Goal: Transaction & Acquisition: Purchase product/service

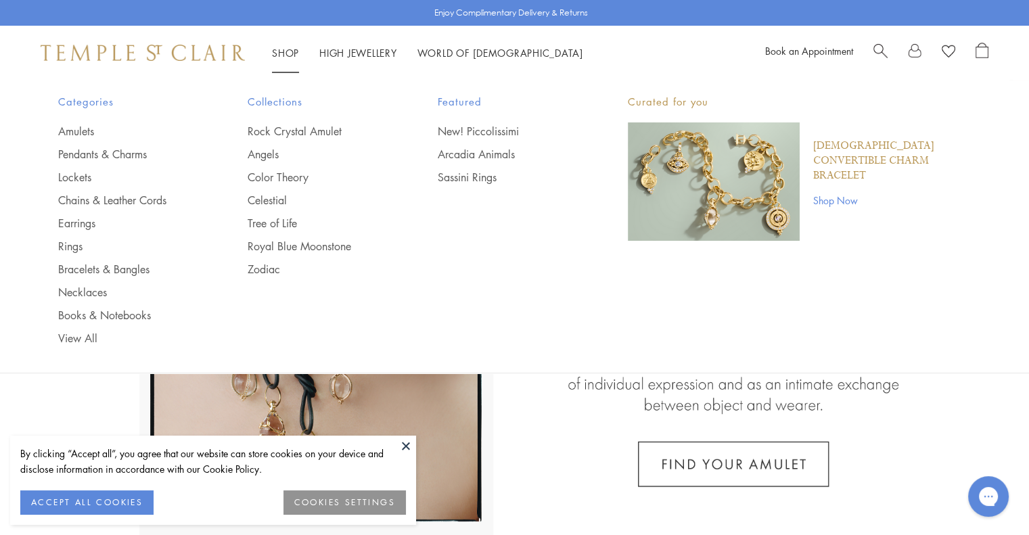
click at [279, 51] on link "Shop Shop" at bounding box center [285, 53] width 27 height 14
click at [129, 151] on link "Pendants & Charms" at bounding box center [126, 154] width 136 height 15
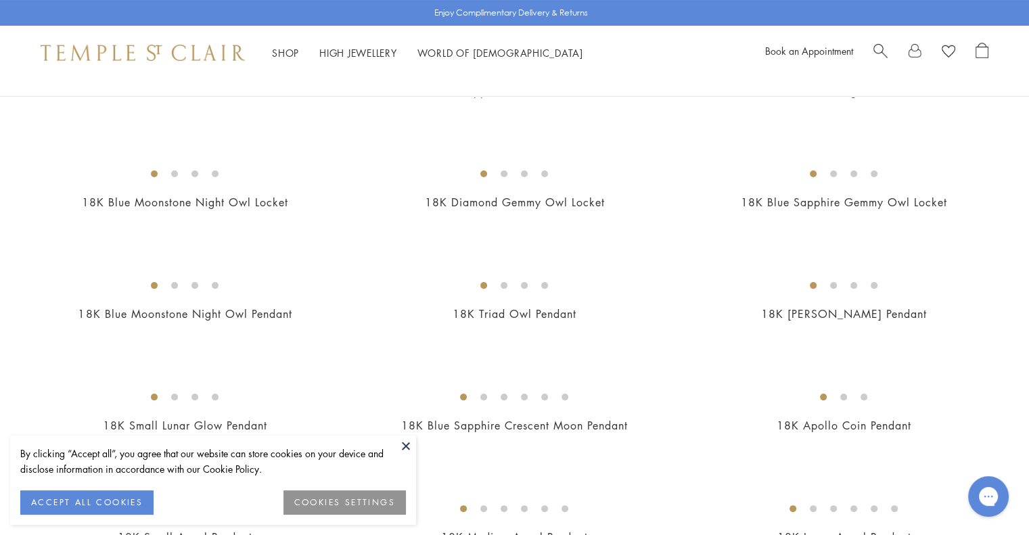
scroll to position [202, 0]
click at [0, 0] on img at bounding box center [0, 0] width 0 height 0
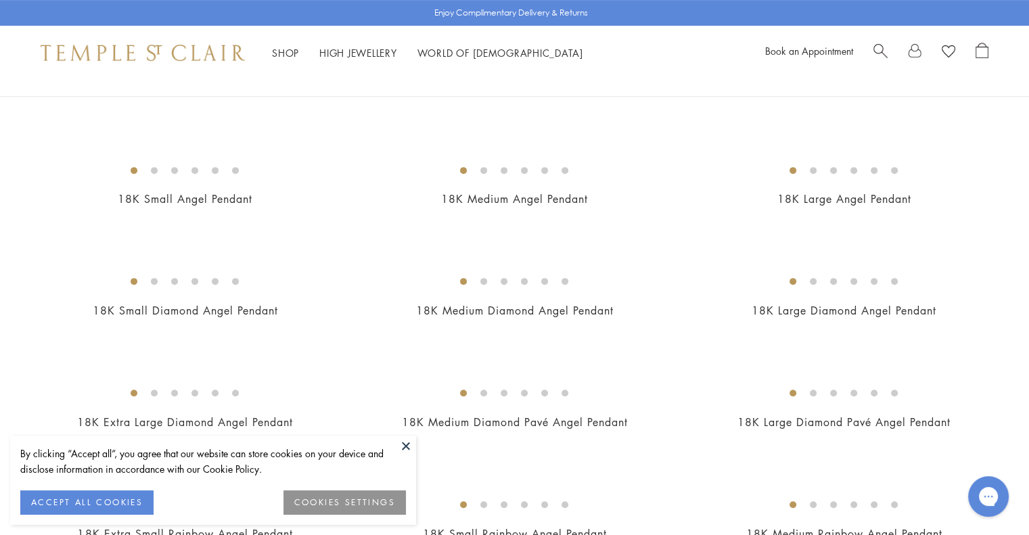
scroll to position [541, 0]
click at [0, 0] on img at bounding box center [0, 0] width 0 height 0
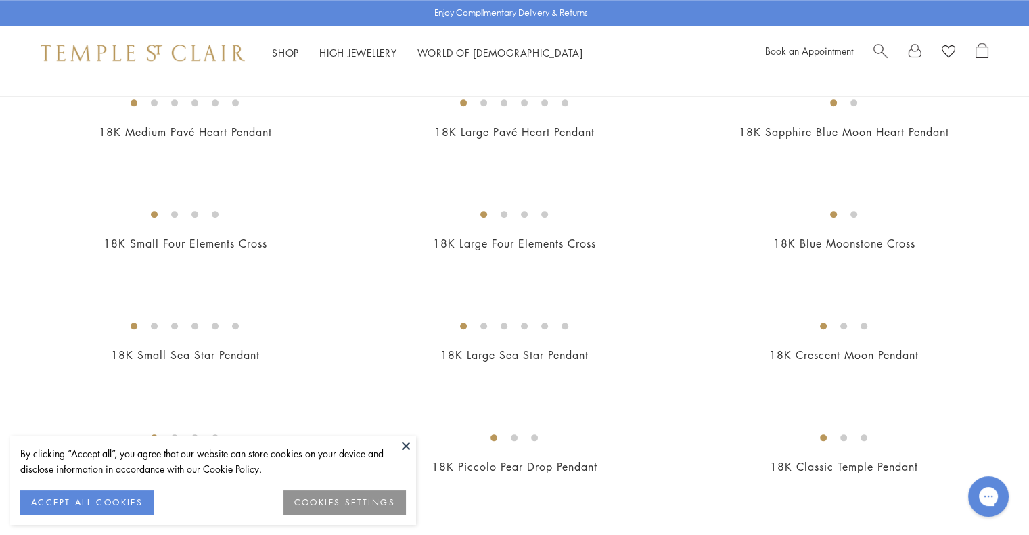
scroll to position [1390, 0]
click at [0, 0] on img at bounding box center [0, 0] width 0 height 0
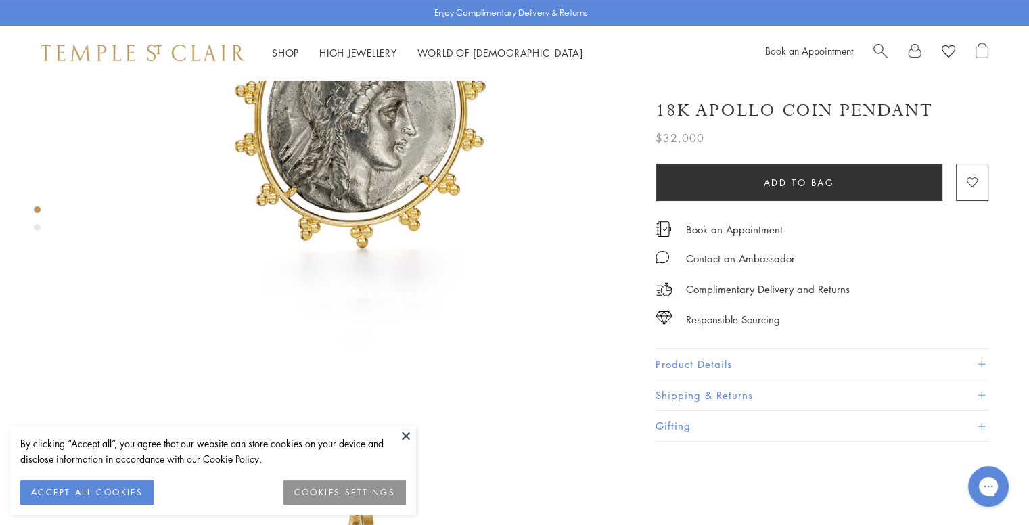
scroll to position [271, 0]
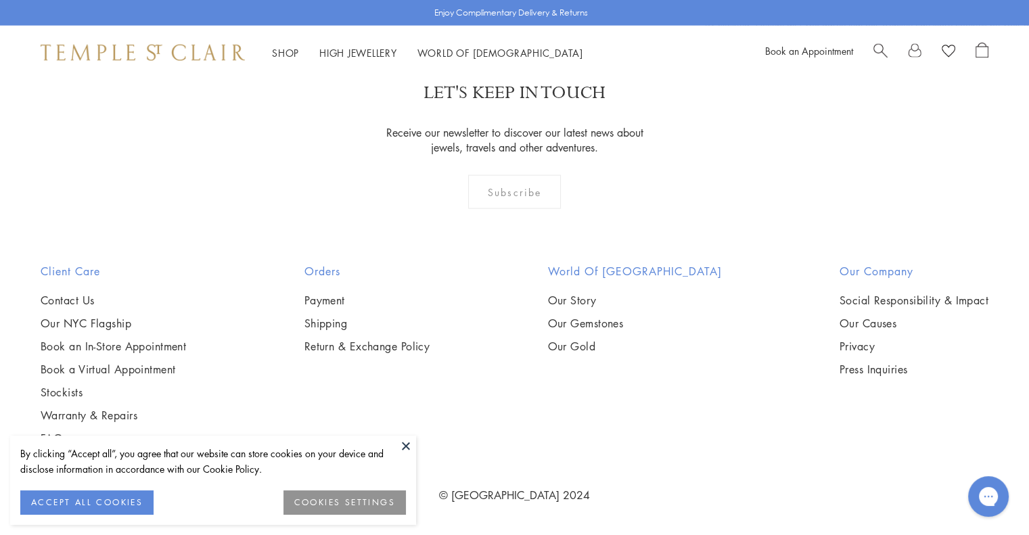
click at [874, 47] on span "Search" at bounding box center [881, 50] width 14 height 14
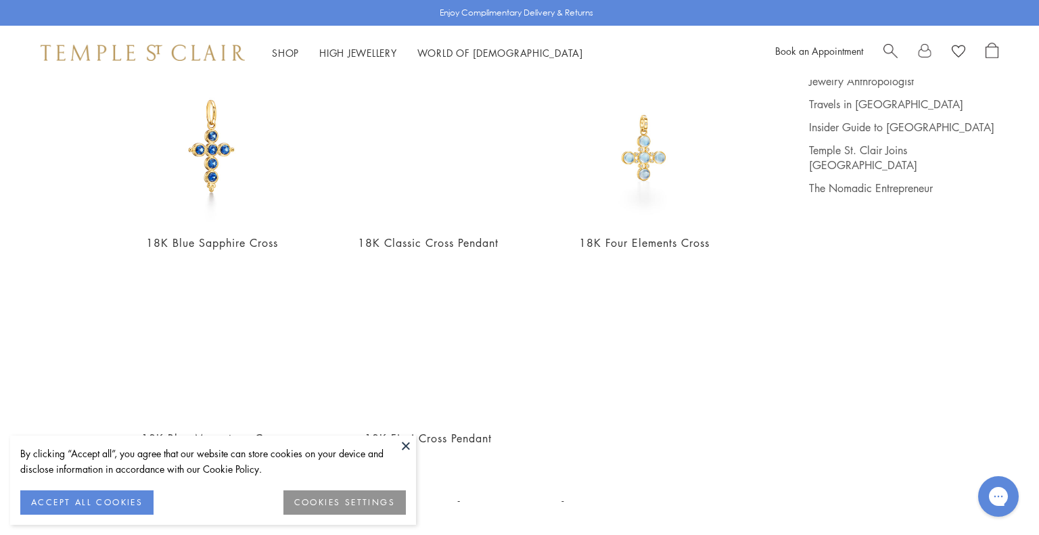
scroll to position [146, 0]
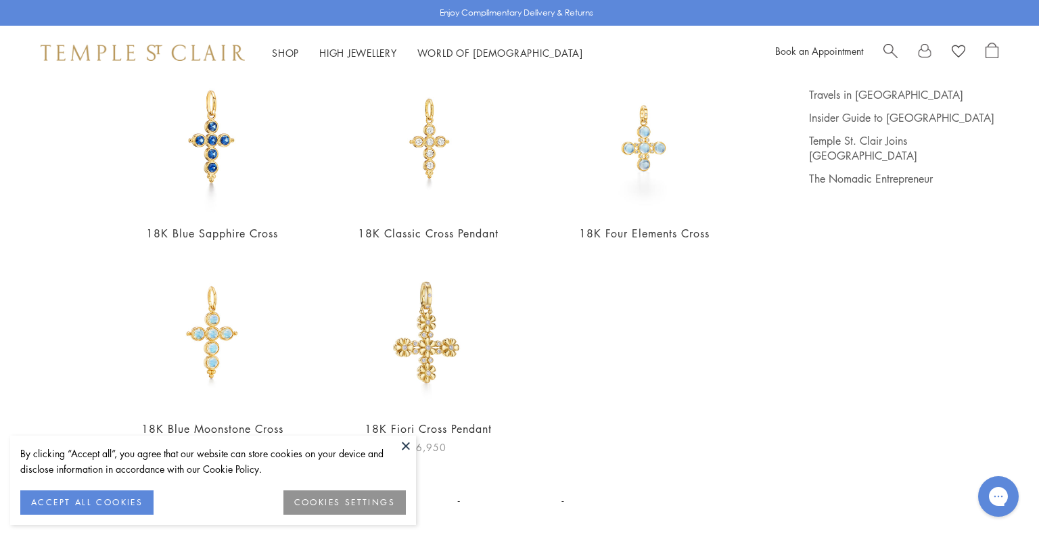
type input "*****"
click at [439, 332] on img at bounding box center [428, 334] width 148 height 148
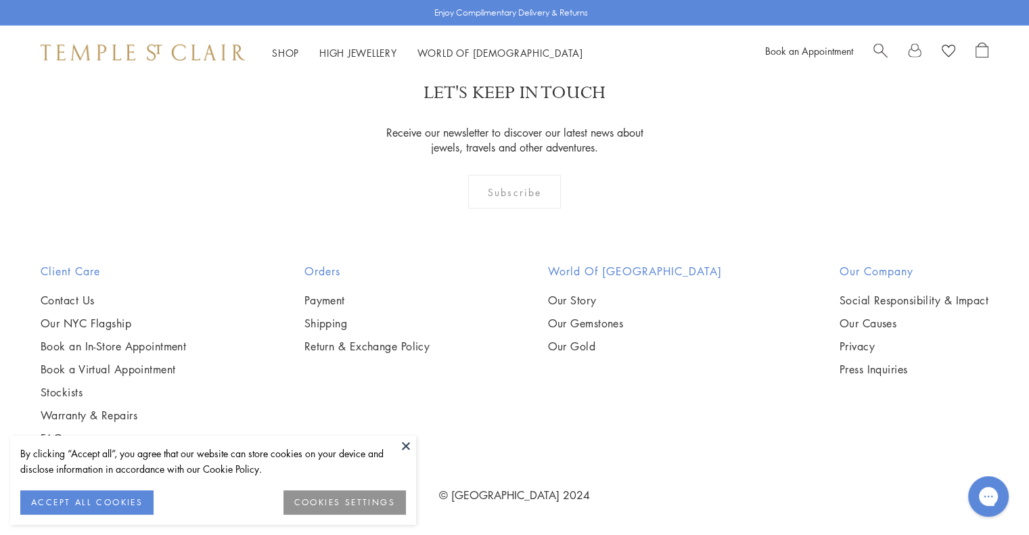
click at [878, 51] on span "Search" at bounding box center [881, 50] width 14 height 14
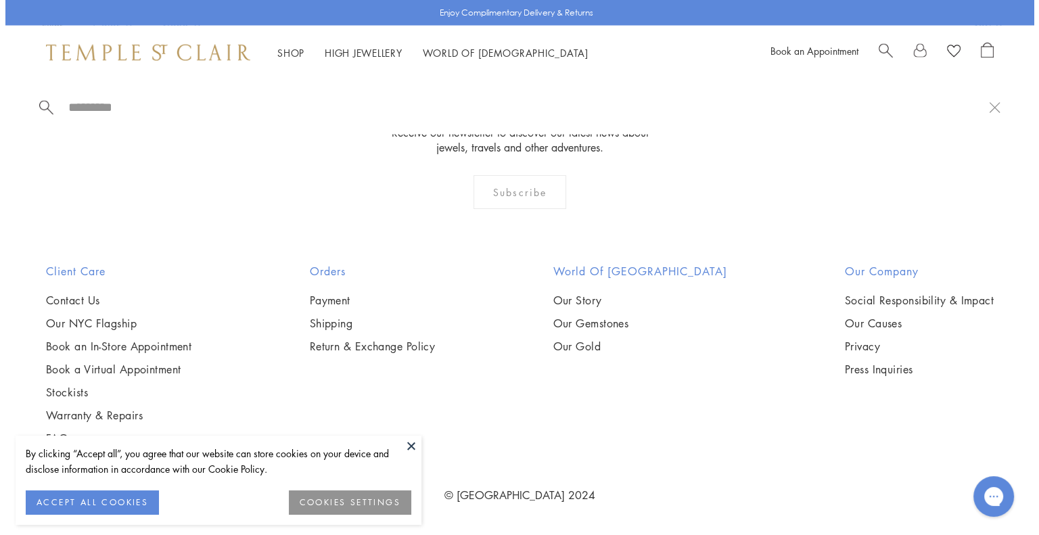
scroll to position [3527, 0]
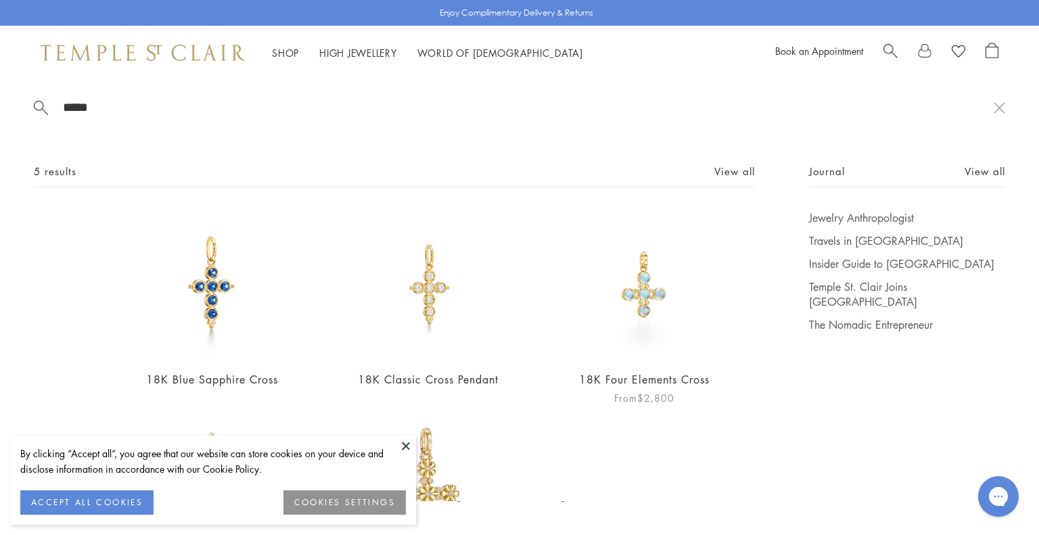
type input "*****"
click at [631, 299] on img at bounding box center [644, 284] width 148 height 148
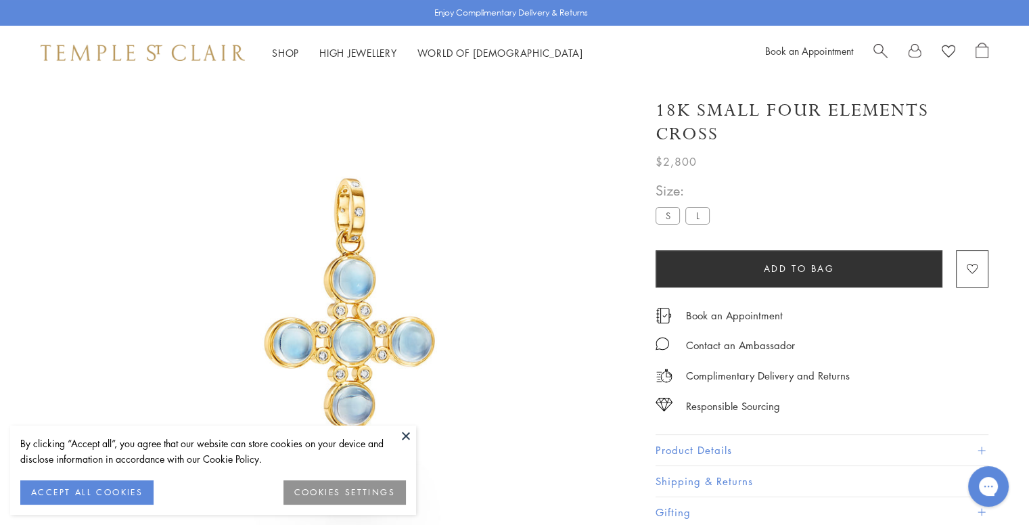
scroll to position [80, 0]
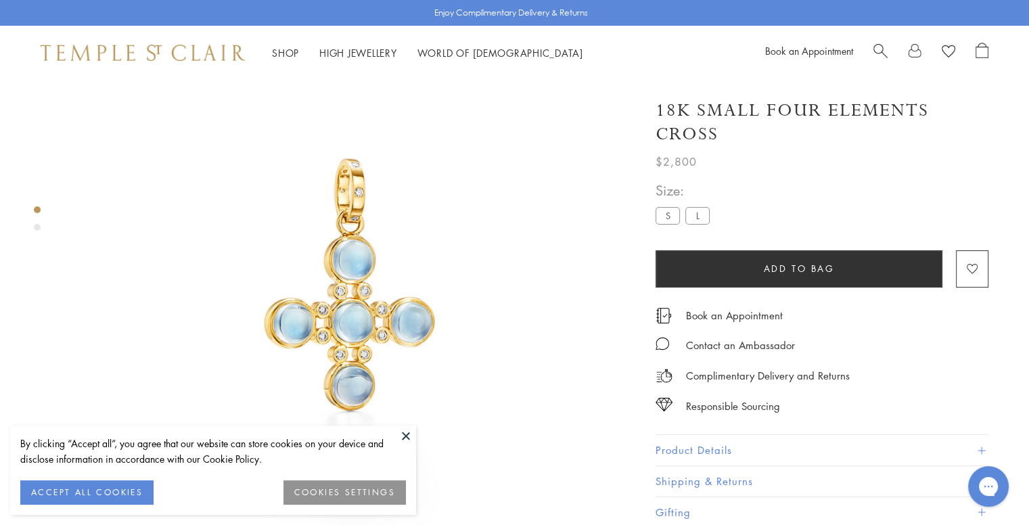
click at [667, 217] on label "S" at bounding box center [668, 215] width 24 height 17
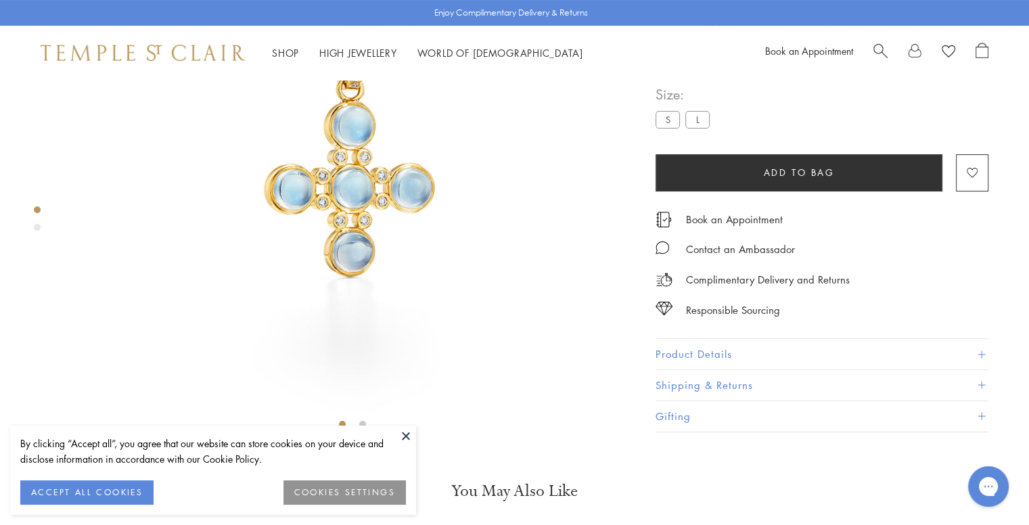
scroll to position [215, 0]
click at [723, 369] on button "Product Details" at bounding box center [822, 353] width 333 height 30
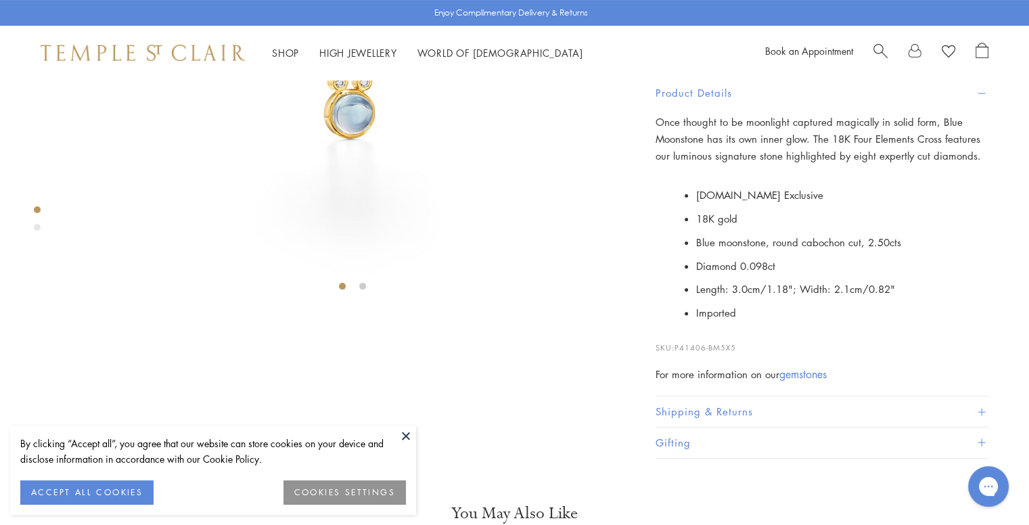
scroll to position [351, 0]
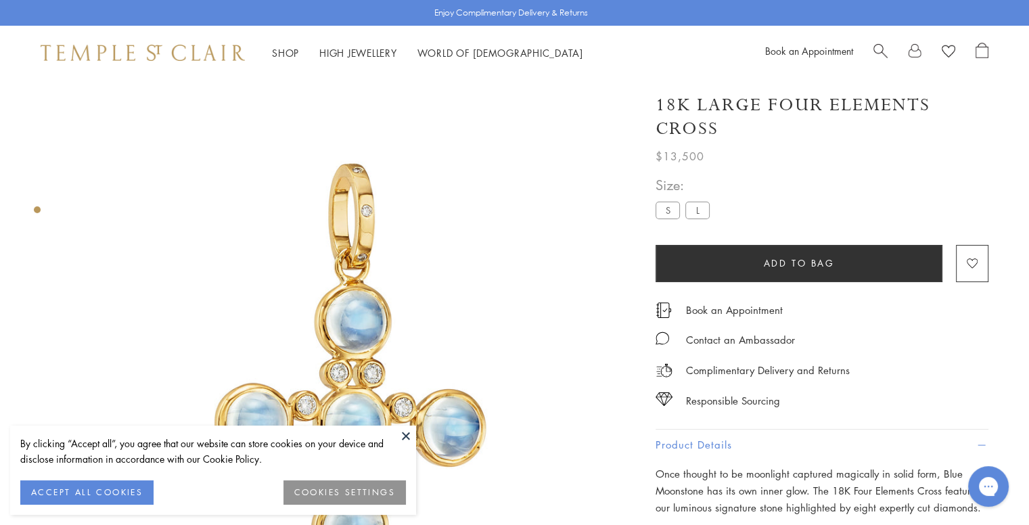
click at [879, 45] on span "Search" at bounding box center [881, 50] width 14 height 14
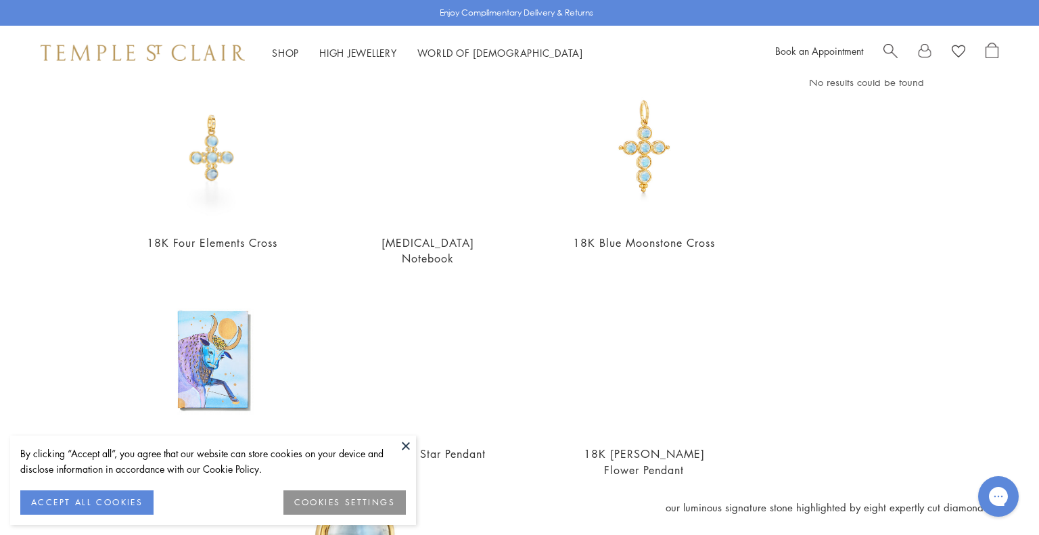
scroll to position [146, 0]
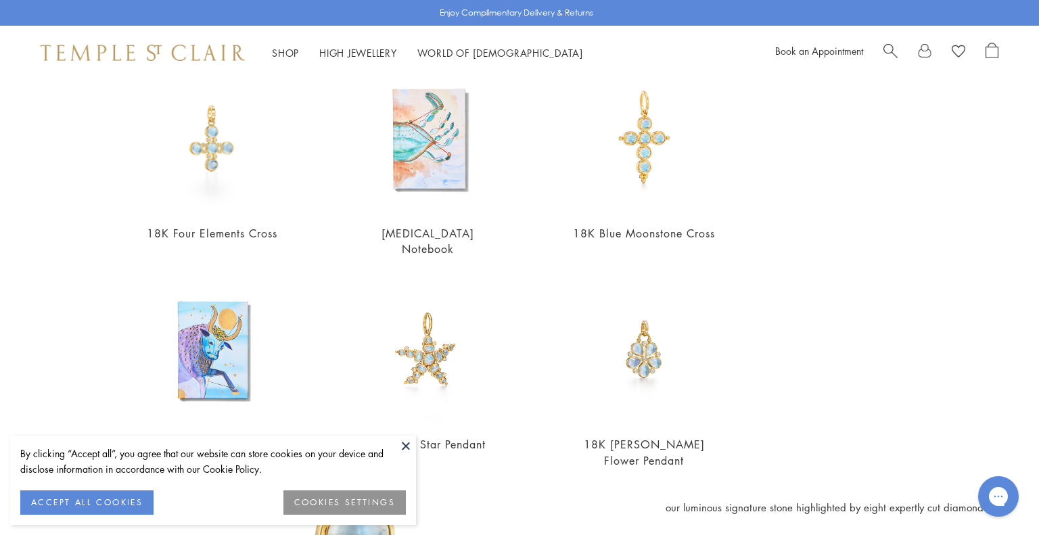
type input "**********"
click at [433, 340] on img at bounding box center [428, 349] width 148 height 148
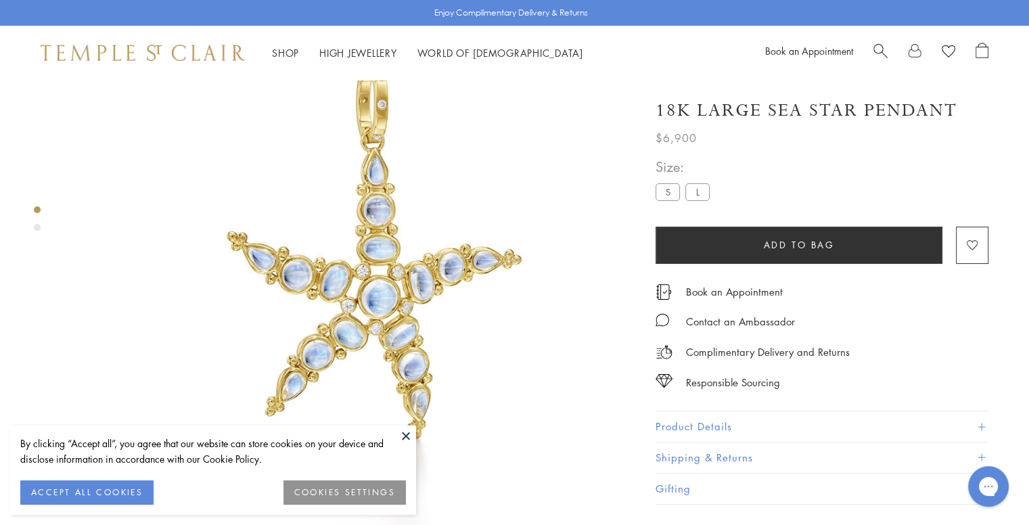
click at [700, 186] on label "L" at bounding box center [698, 191] width 24 height 17
click at [878, 47] on span "Search" at bounding box center [881, 50] width 14 height 14
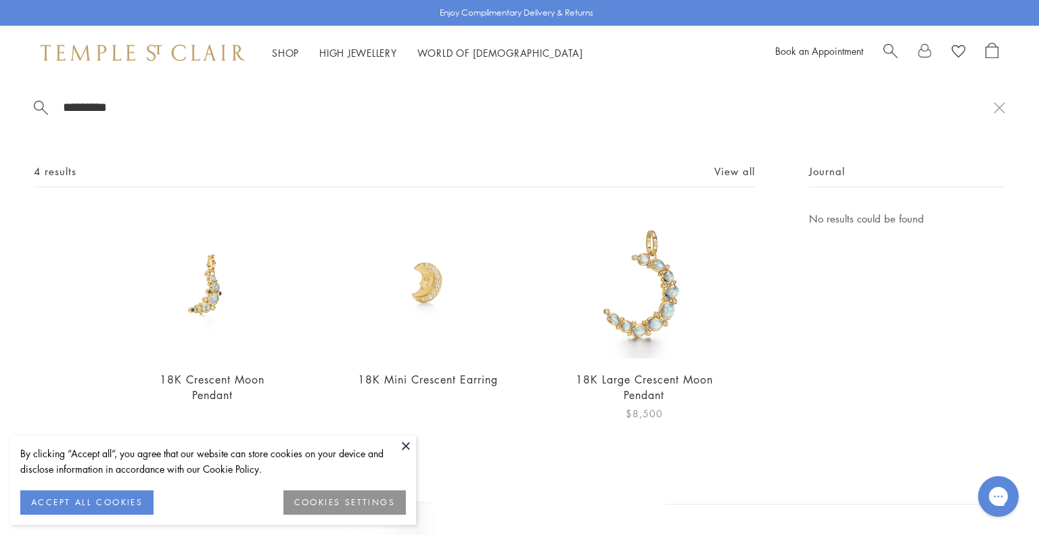
type input "*********"
click at [657, 296] on img at bounding box center [644, 284] width 148 height 148
